Goal: Task Accomplishment & Management: Manage account settings

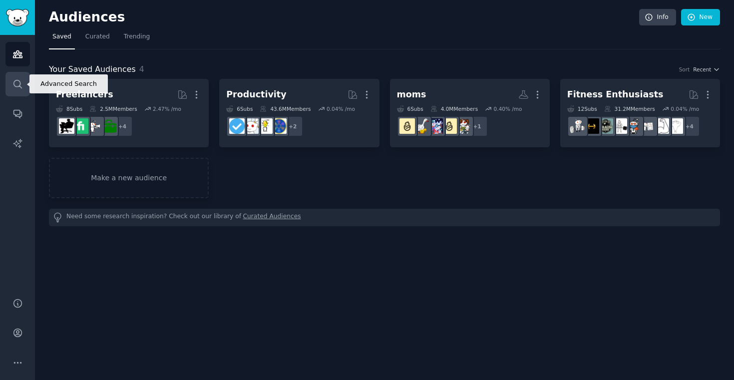
click at [15, 89] on link "Search" at bounding box center [17, 84] width 24 height 24
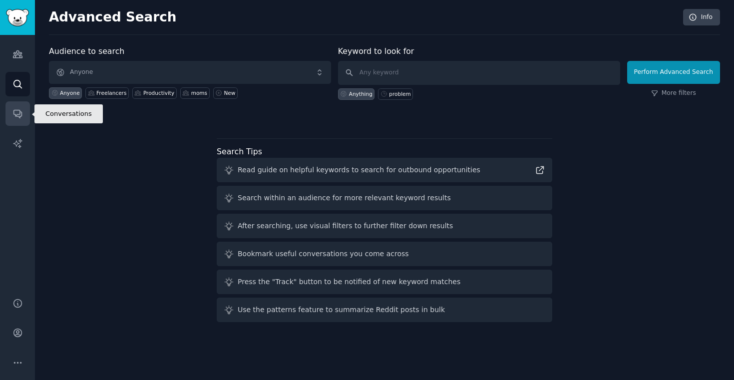
click at [15, 110] on icon "Sidebar" at bounding box center [17, 113] width 10 height 10
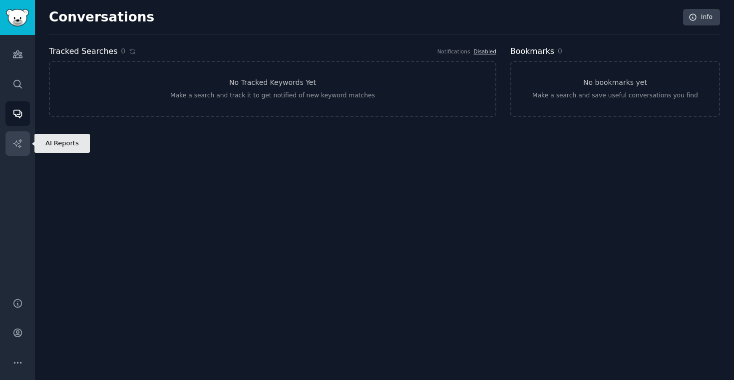
click at [15, 145] on icon "Sidebar" at bounding box center [17, 143] width 10 height 10
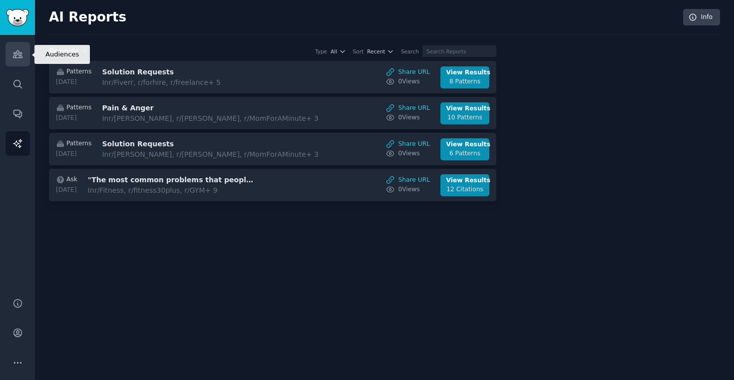
click at [15, 56] on icon "Sidebar" at bounding box center [17, 54] width 9 height 7
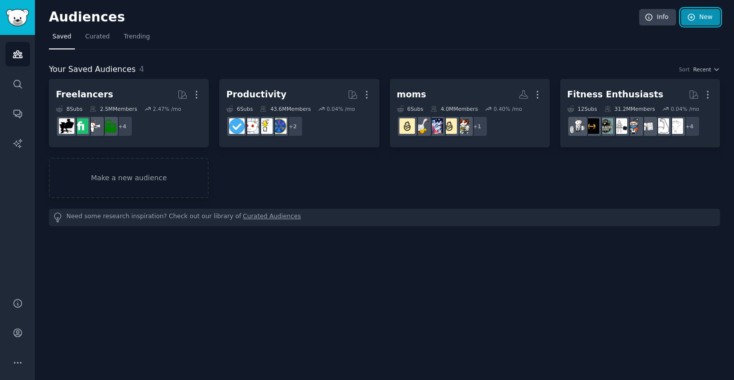
click at [699, 20] on link "New" at bounding box center [700, 17] width 39 height 17
